Goal: Task Accomplishment & Management: Use online tool/utility

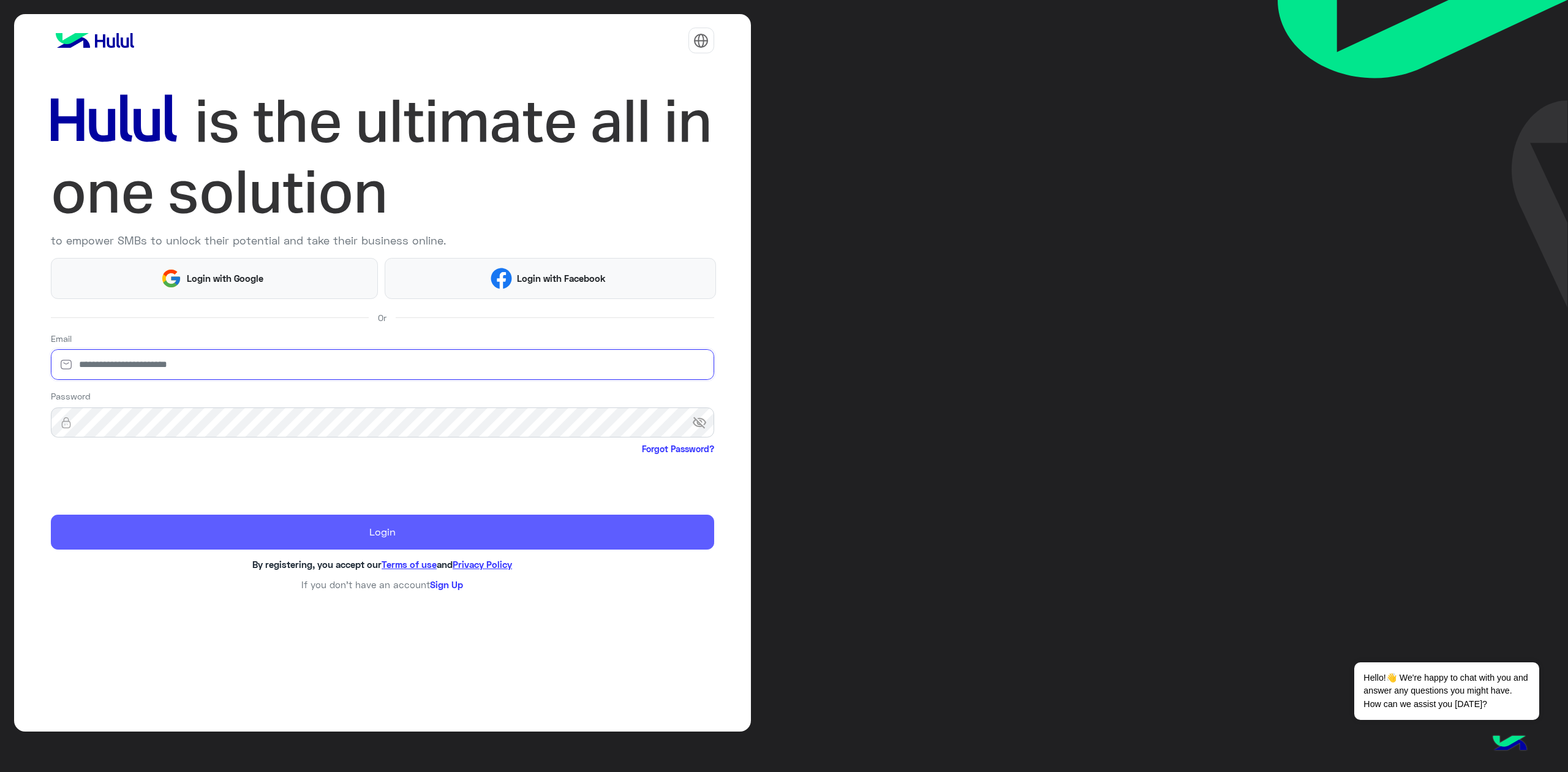
type input "**********"
click at [324, 539] on button "Login" at bounding box center [383, 532] width 663 height 35
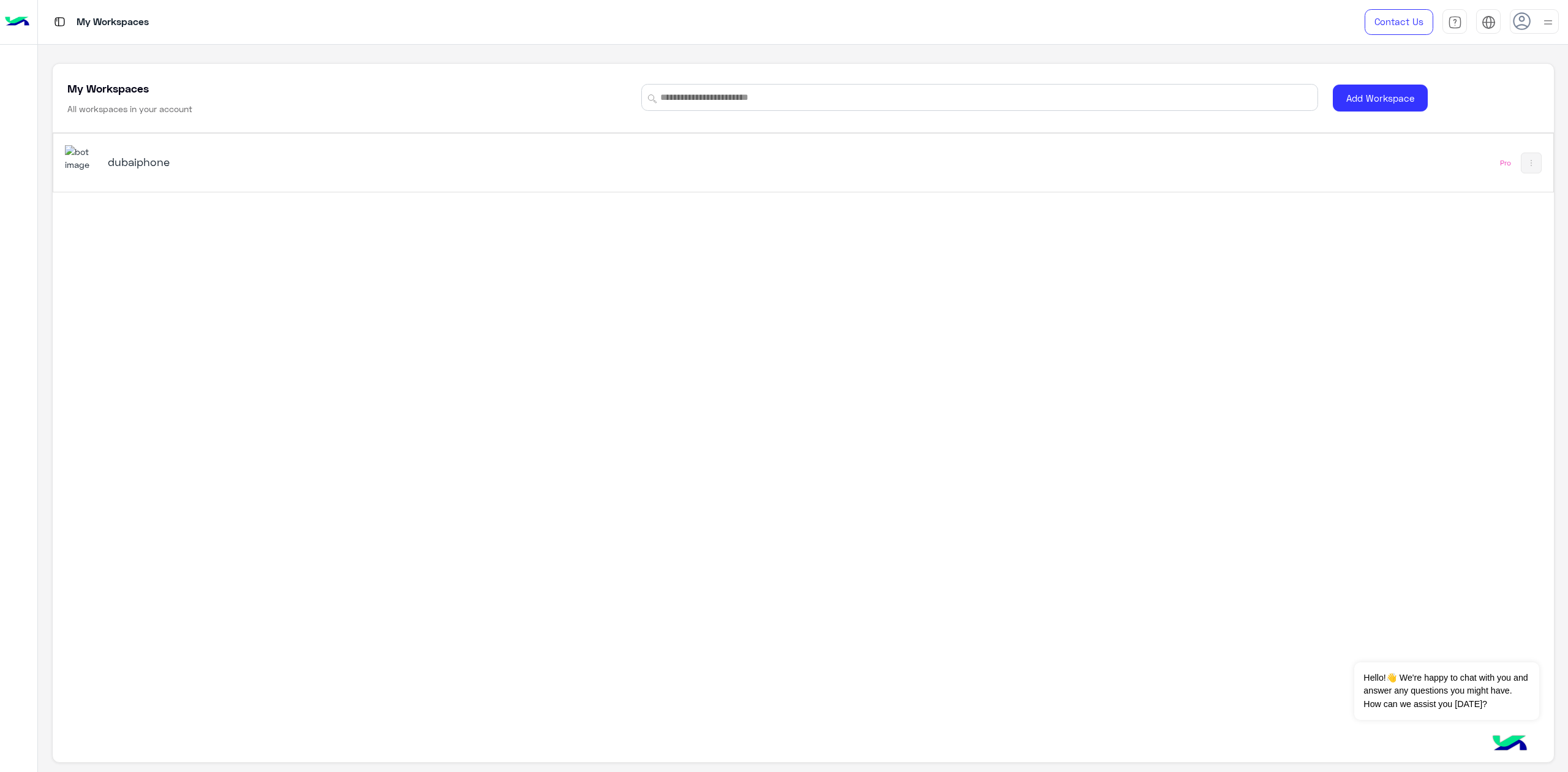
click at [326, 201] on div "dubaiphone Pro" at bounding box center [803, 385] width 1501 height 503
click at [338, 184] on div "dubaiphone Pro" at bounding box center [804, 163] width 1500 height 58
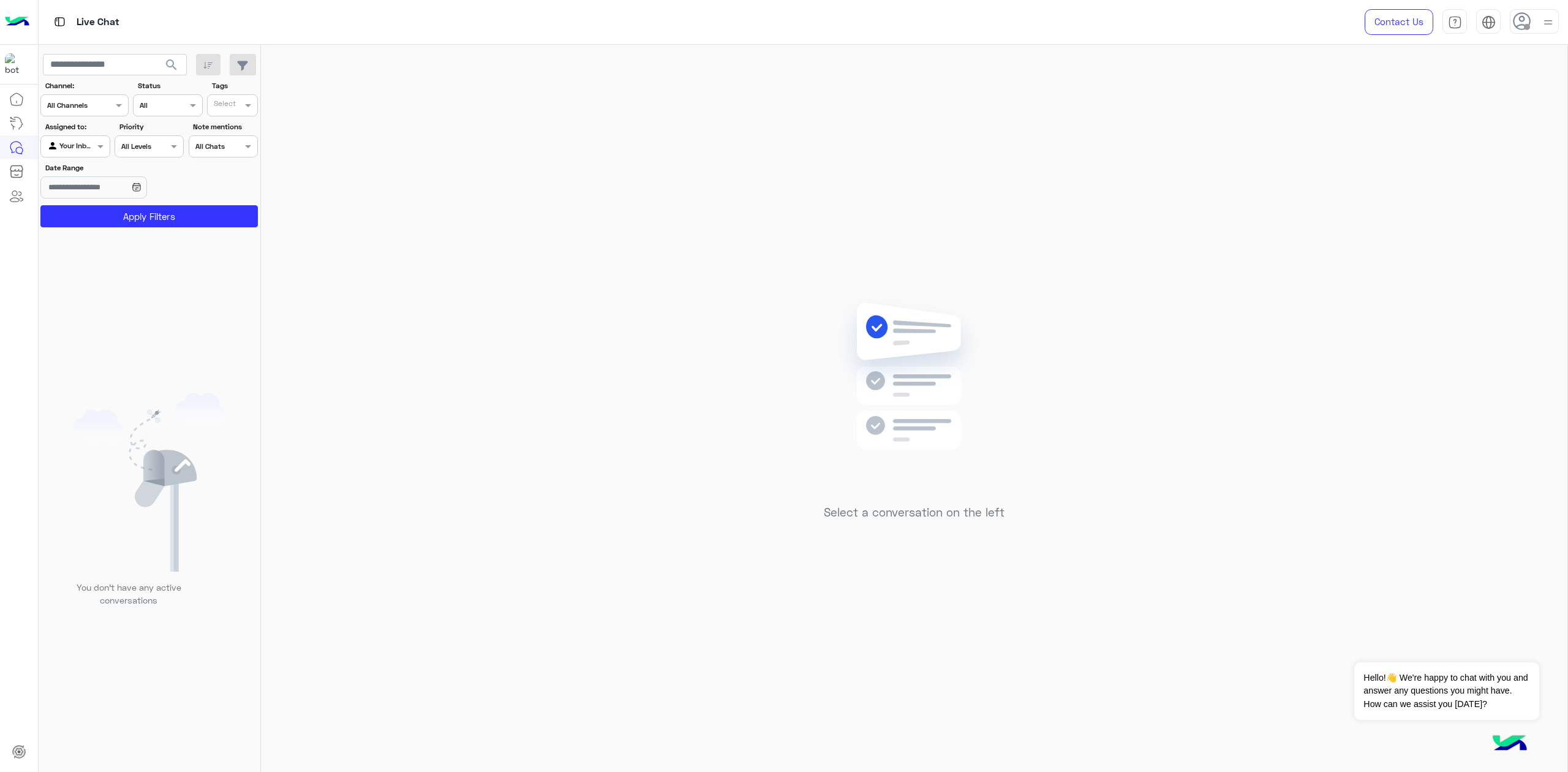
click at [1536, 29] on div at bounding box center [1534, 22] width 49 height 25
click at [1494, 151] on label "Busy" at bounding box center [1482, 147] width 134 height 22
drag, startPoint x: 1133, startPoint y: 229, endPoint x: 1116, endPoint y: 231, distance: 17.1
click at [1130, 229] on div "Select a conversation on the left" at bounding box center [914, 410] width 1306 height 732
